Goal: Participate in discussion: Engage in conversation with other users on a specific topic

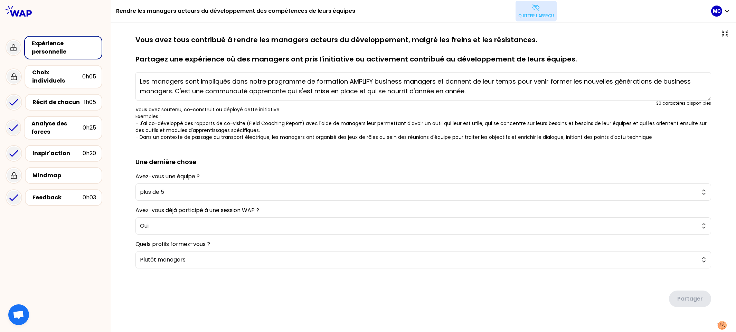
click at [548, 17] on p "Quitter l'aperçu" at bounding box center [536, 16] width 36 height 6
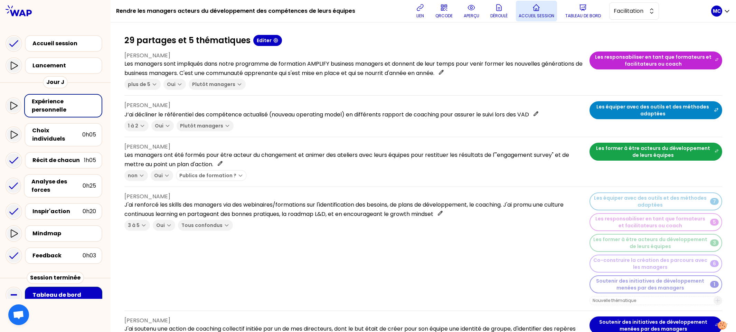
click at [538, 15] on p "Accueil session" at bounding box center [537, 16] width 36 height 6
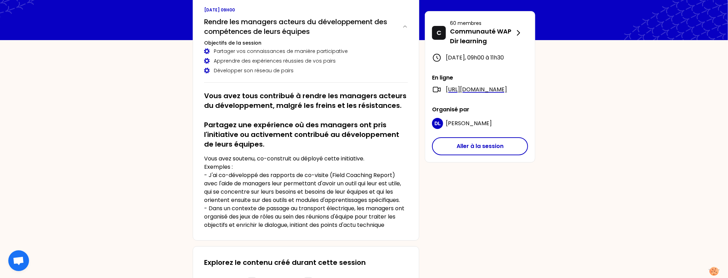
scroll to position [39, 0]
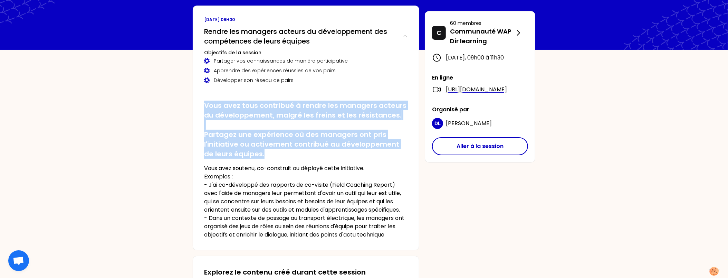
drag, startPoint x: 205, startPoint y: 106, endPoint x: 262, endPoint y: 154, distance: 75.2
click at [262, 154] on h2 "Vous avez tous contribué à rendre les managers acteurs du développement, malgré…" at bounding box center [306, 130] width 204 height 58
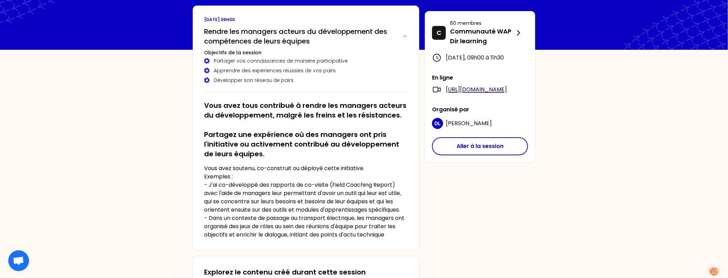
click at [205, 114] on h2 "Vous avez tous contribué à rendre les managers acteurs du développement, malgré…" at bounding box center [306, 130] width 204 height 58
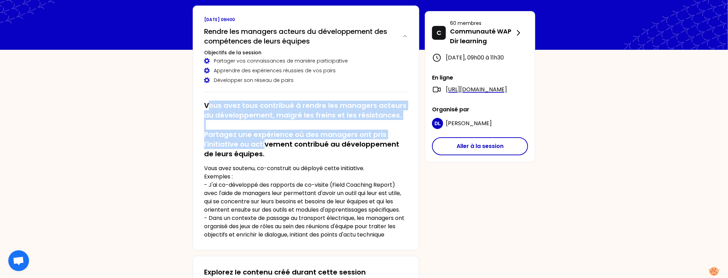
drag, startPoint x: 208, startPoint y: 105, endPoint x: 265, endPoint y: 144, distance: 68.8
click at [265, 144] on h2 "Vous avez tous contribué à rendre les managers acteurs du développement, malgré…" at bounding box center [306, 130] width 204 height 58
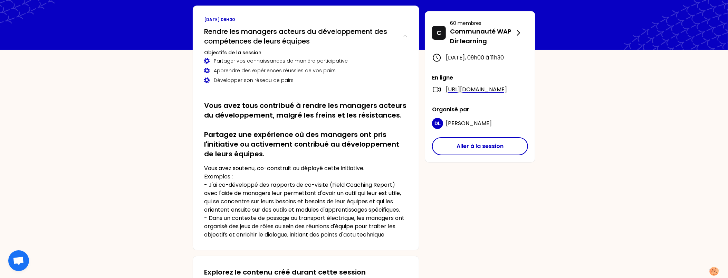
drag, startPoint x: 206, startPoint y: 33, endPoint x: 318, endPoint y: 48, distance: 113.2
click at [318, 48] on div "Rendre les managers acteurs du développement des compétences de leurs équipes O…" at bounding box center [306, 58] width 204 height 68
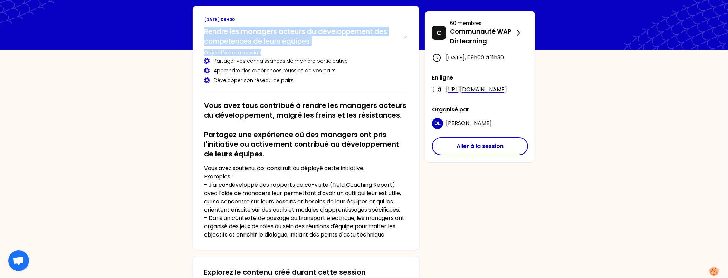
drag, startPoint x: 203, startPoint y: 30, endPoint x: 379, endPoint y: 55, distance: 177.6
click at [379, 55] on div "[DATE] 09h00 Rendre les managers acteurs du développement des compétences de le…" at bounding box center [306, 128] width 227 height 245
click at [345, 49] on h3 "Objectifs de la session" at bounding box center [306, 52] width 204 height 7
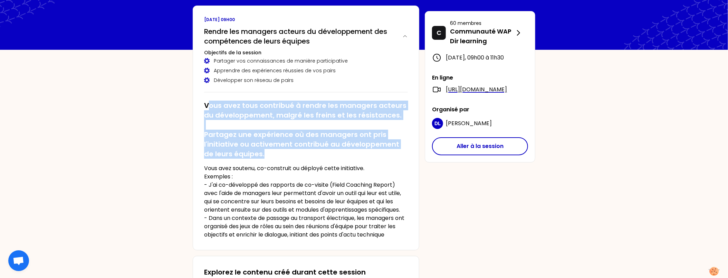
drag, startPoint x: 208, startPoint y: 101, endPoint x: 283, endPoint y: 158, distance: 94.7
click at [283, 158] on h2 "Vous avez tous contribué à rendre les managers acteurs du développement, malgré…" at bounding box center [306, 130] width 204 height 58
click at [522, 155] on button "Aller à la session" at bounding box center [480, 146] width 96 height 18
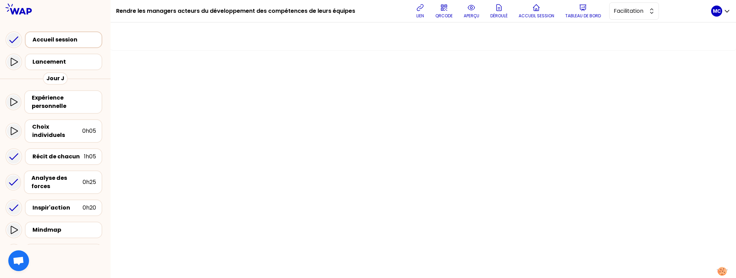
click at [58, 39] on div "Accueil session" at bounding box center [65, 40] width 66 height 8
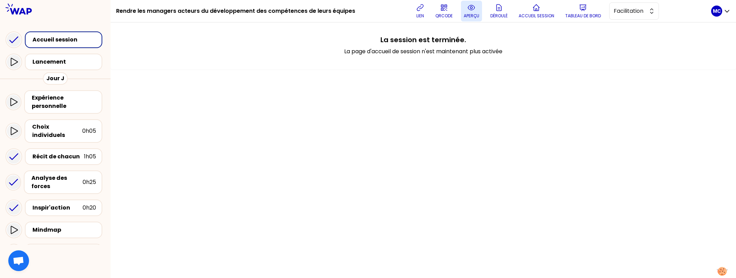
click at [480, 11] on button "aperçu" at bounding box center [471, 11] width 21 height 21
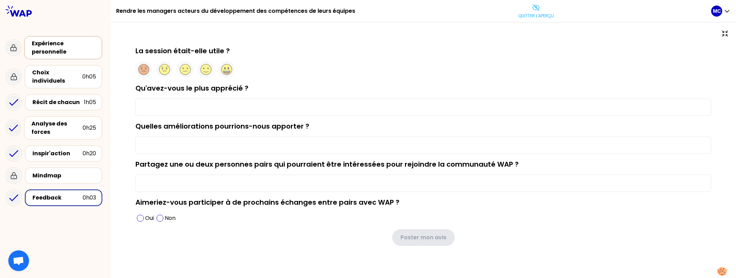
click at [53, 47] on div "Expérience personnelle" at bounding box center [64, 47] width 64 height 17
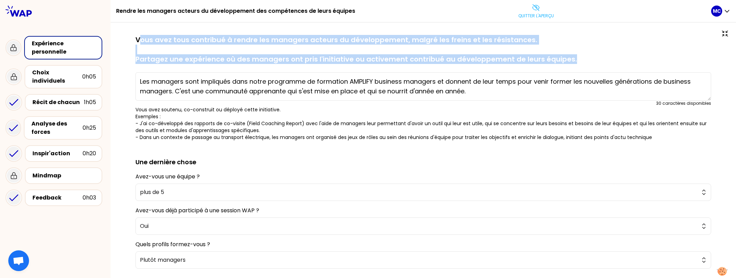
drag, startPoint x: 138, startPoint y: 37, endPoint x: 579, endPoint y: 56, distance: 441.5
click at [579, 56] on p "Vous avez tous contribué à rendre les managers acteurs du développement, malgré…" at bounding box center [423, 49] width 576 height 29
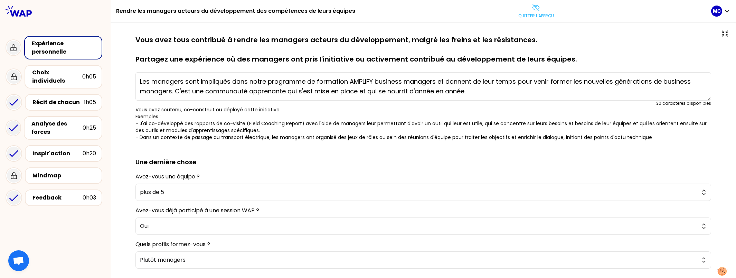
click at [236, 83] on textarea "Les managers sont impliqués dans notre programme de formation AMPLIFY business …" at bounding box center [423, 86] width 576 height 28
click at [78, 77] on div "Choix individuels 0h05" at bounding box center [63, 76] width 65 height 17
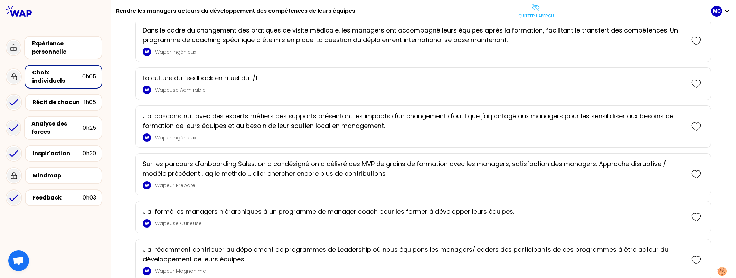
scroll to position [11, 0]
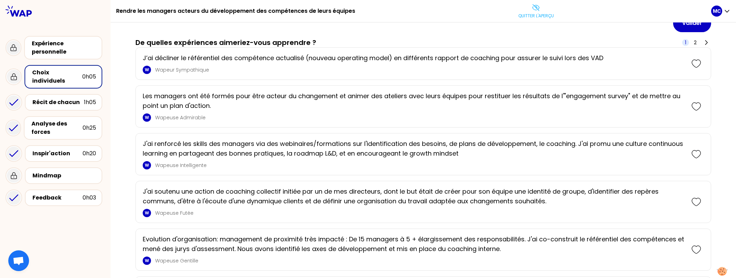
scroll to position [82, 0]
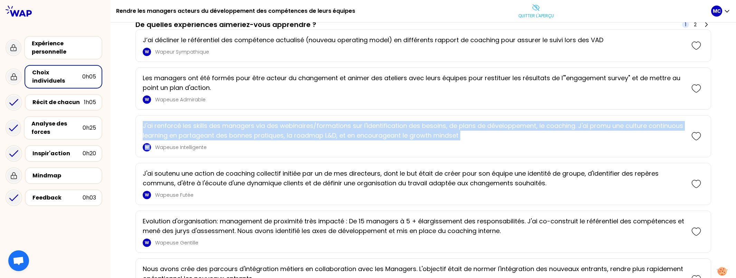
drag, startPoint x: 505, startPoint y: 141, endPoint x: 132, endPoint y: 112, distance: 375.0
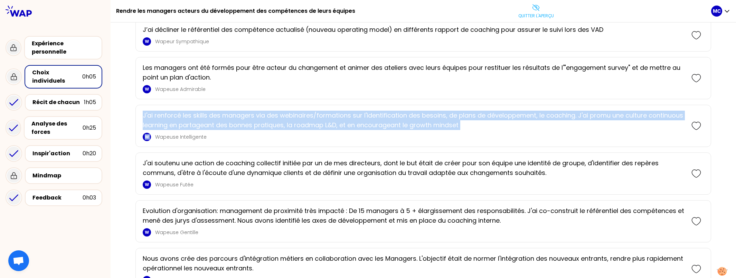
scroll to position [95, 0]
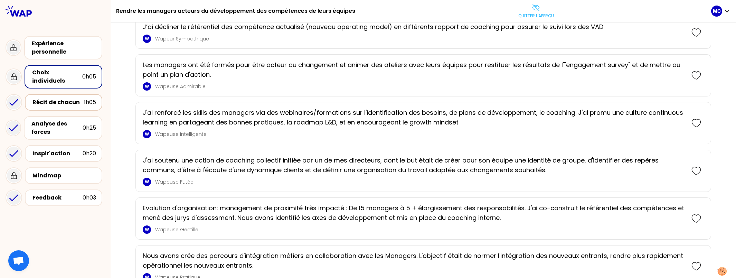
click at [88, 99] on div "Récit de chacun 1h05" at bounding box center [63, 102] width 65 height 10
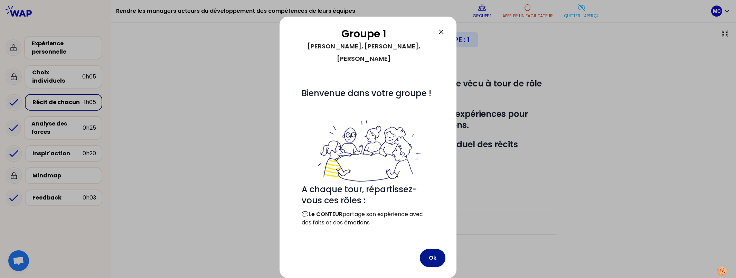
click at [424, 256] on button "Ok" at bounding box center [433, 258] width 26 height 18
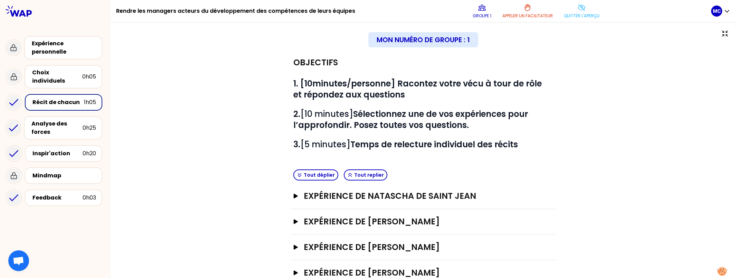
click at [643, 106] on div "Objectifs # 1. [10minutes/personne] Racontez votre vécu à tour de rôle et répon…" at bounding box center [423, 193] width 598 height 287
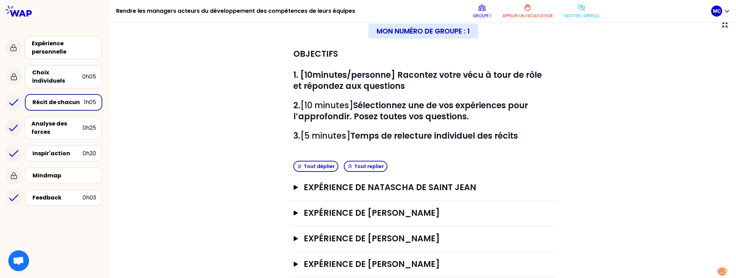
scroll to position [11, 0]
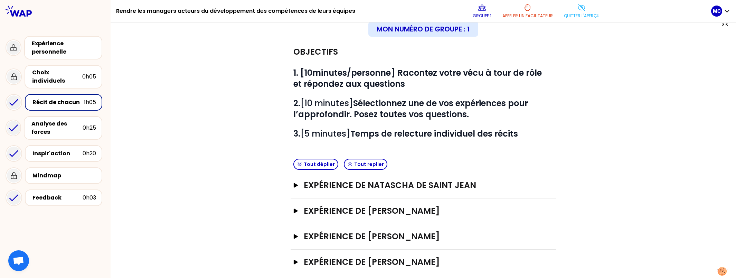
click at [637, 106] on div "Objectifs # 1. [10minutes/personne] Racontez votre vécu à tour de rôle et répon…" at bounding box center [423, 182] width 598 height 287
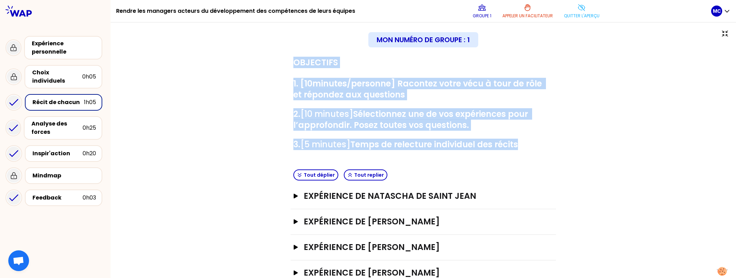
drag, startPoint x: 320, startPoint y: 84, endPoint x: 552, endPoint y: 140, distance: 239.6
click at [552, 140] on div "Objectifs # 1. [10minutes/personne] Racontez votre vécu à tour de rôle et répon…" at bounding box center [423, 193] width 598 height 287
click at [552, 139] on div "Objectifs # 1. [10minutes/personne] Racontez votre vécu à tour de rôle et répon…" at bounding box center [423, 193] width 598 height 287
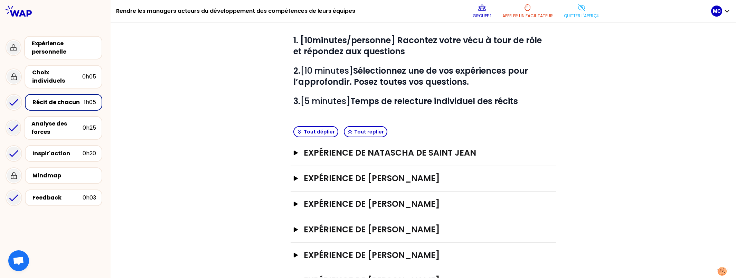
scroll to position [73, 0]
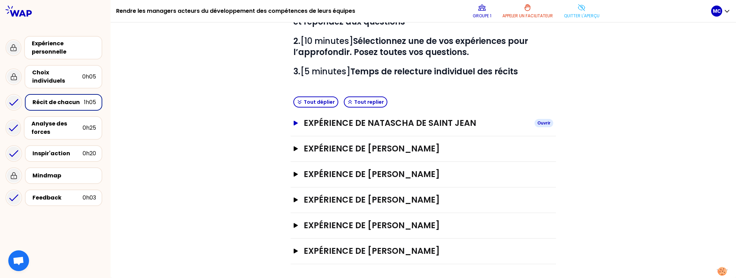
click at [467, 121] on h3 "Expérience de Natascha DE SAINT JEAN" at bounding box center [416, 122] width 225 height 11
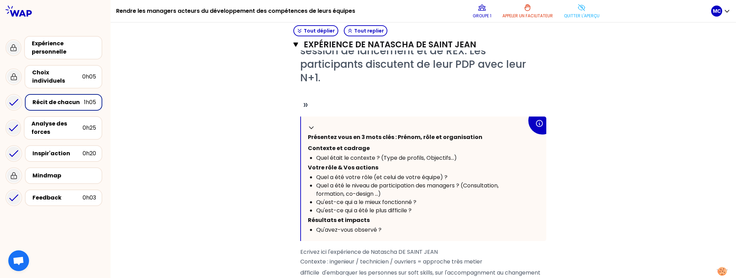
scroll to position [256, 0]
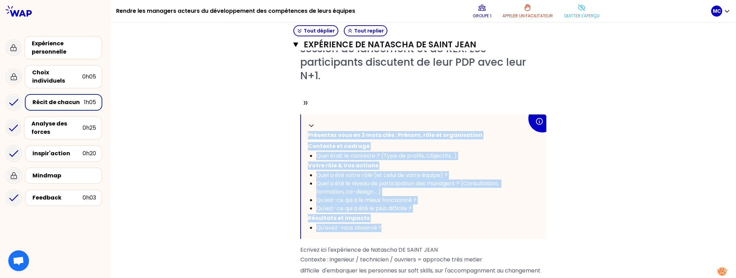
drag, startPoint x: 405, startPoint y: 228, endPoint x: 299, endPoint y: 120, distance: 151.5
click at [301, 119] on div "Replier Présentez vous en 3 mots clés : Prénom, rôle et organisation Contexte e…" at bounding box center [423, 176] width 245 height 124
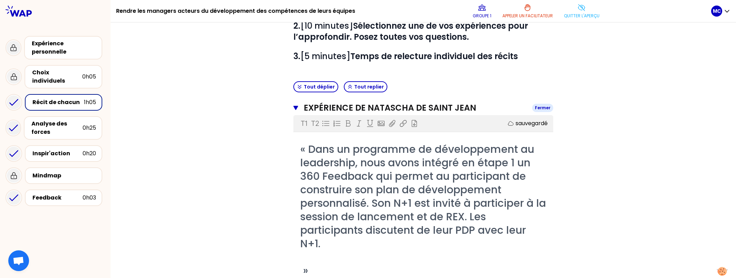
click at [482, 110] on h3 "Expérience de Natascha DE SAINT JEAN" at bounding box center [415, 107] width 223 height 11
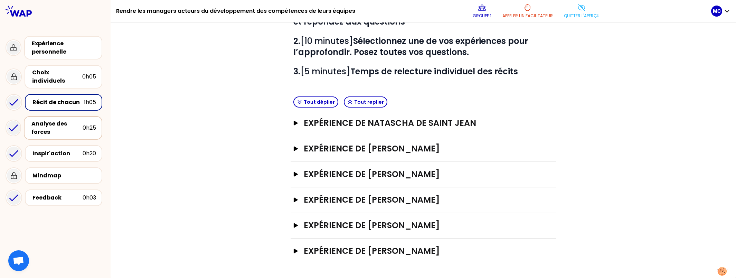
click at [73, 121] on div "Analyse des forces" at bounding box center [56, 128] width 51 height 17
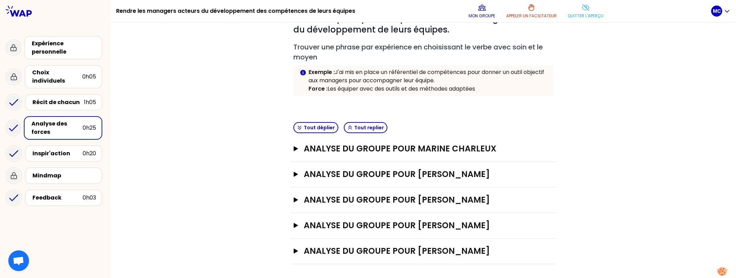
scroll to position [73, 0]
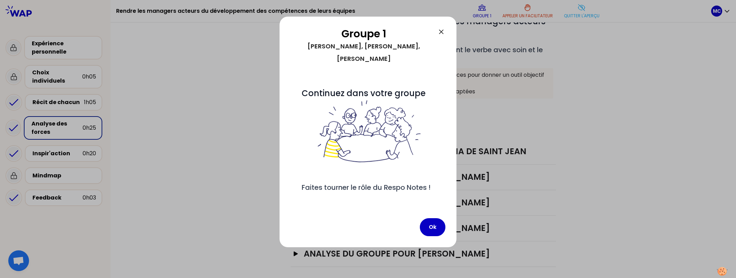
click at [434, 236] on div "Groupe 1 [PERSON_NAME], [PERSON_NAME], [PERSON_NAME] # Continuez dans votre gro…" at bounding box center [367, 132] width 177 height 230
click at [439, 228] on button "Ok" at bounding box center [433, 227] width 26 height 18
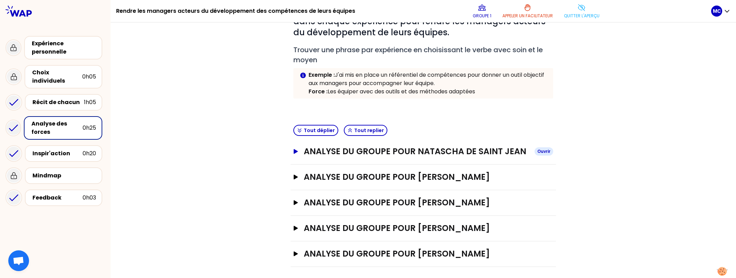
click at [492, 153] on h3 "analyse du groupe pour Natascha DE SAINT JEAN" at bounding box center [416, 151] width 225 height 11
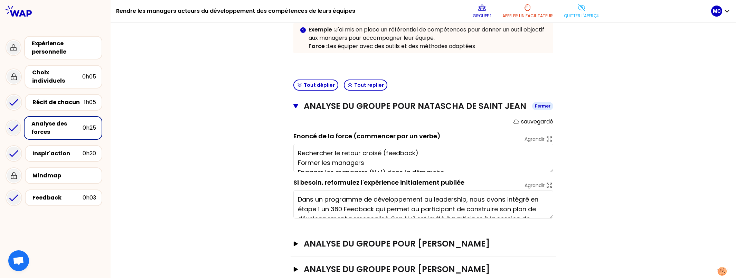
scroll to position [125, 0]
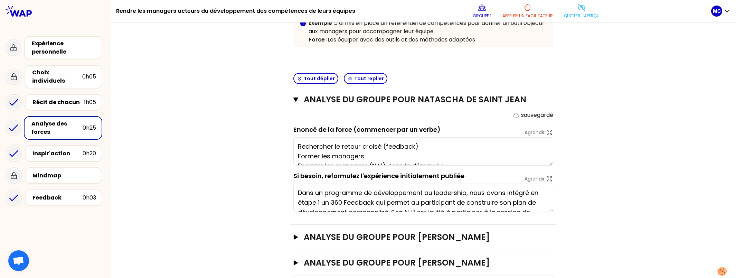
click at [467, 195] on textarea "Dans un programme de développement au leadership, nous avons intégré en étape 1…" at bounding box center [423, 197] width 260 height 28
click at [438, 141] on textarea "Rechercher le retour croisé (feedback) Former les managers Engager les managers…" at bounding box center [423, 151] width 260 height 28
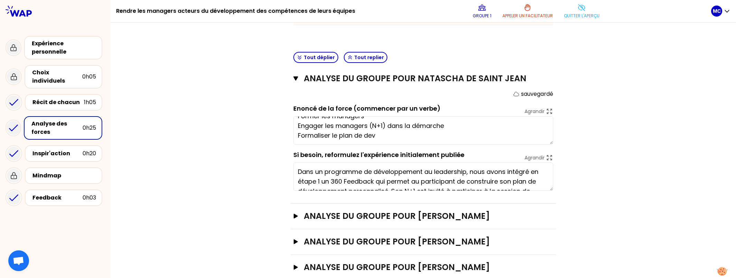
click at [623, 160] on div "Objectifs # En groupe, identifiez collectivement la force qui se cache dans cha…" at bounding box center [423, 105] width 598 height 402
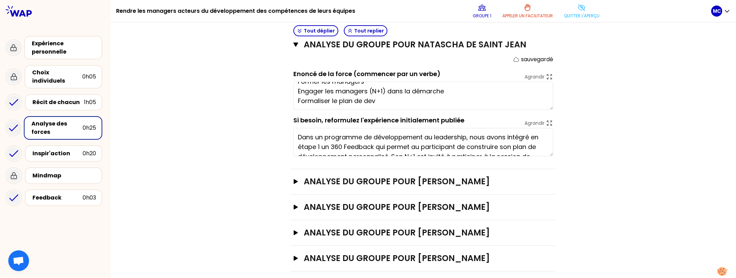
scroll to position [185, 0]
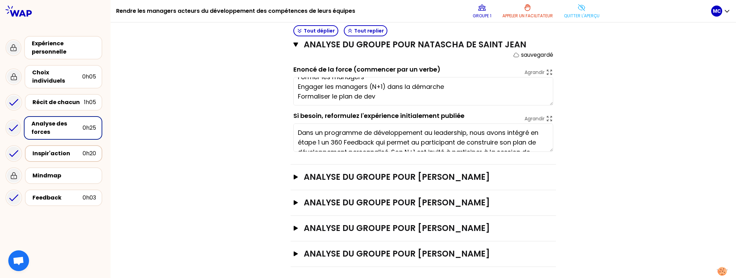
click at [69, 149] on div "Inspir'action" at bounding box center [57, 153] width 50 height 8
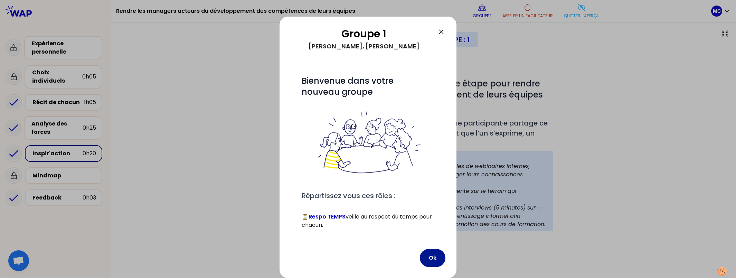
click at [435, 252] on button "Ok" at bounding box center [433, 258] width 26 height 18
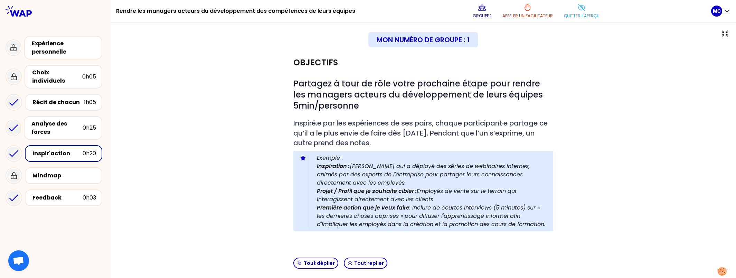
click at [579, 104] on div "Objectifs # Partagez à tour de rôle votre prochaine étape pour rendre les manag…" at bounding box center [423, 212] width 598 height 324
click at [255, 125] on div "Objectifs # Partagez à tour de rôle votre prochaine étape pour rendre les manag…" at bounding box center [423, 212] width 598 height 324
click at [65, 172] on div "Mindmap" at bounding box center [63, 176] width 65 height 10
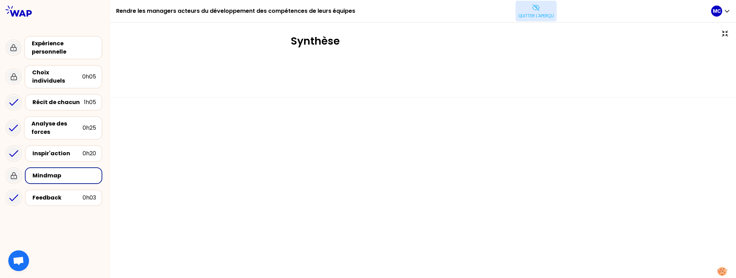
click at [526, 15] on p "Quitter l'aperçu" at bounding box center [536, 16] width 36 height 6
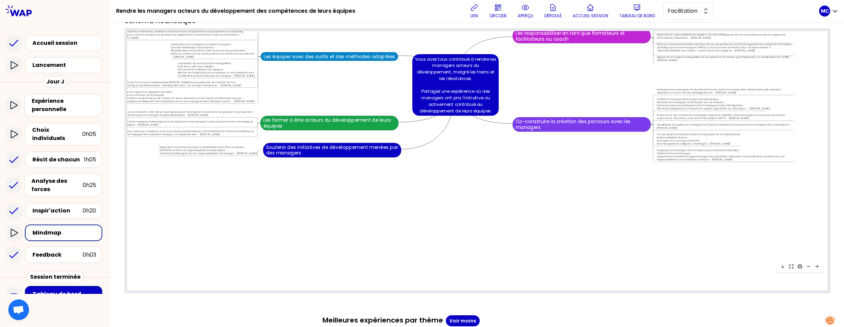
scroll to position [3343, 3124]
